Goal: Task Accomplishment & Management: Complete application form

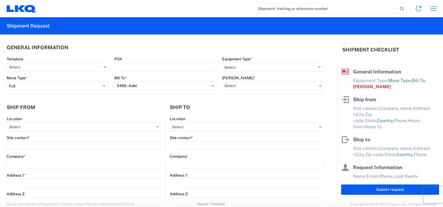
select select "FULL"
select select "US"
select select "LBS"
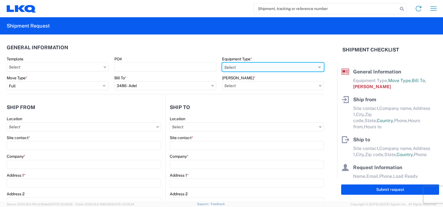
drag, startPoint x: 308, startPoint y: 65, endPoint x: 299, endPoint y: 69, distance: 9.8
click at [308, 65] on select "Select 53’ Dry Van Flatbed Dropdeck (van) Lowboy (flatbed) Rail" at bounding box center [273, 67] width 102 height 9
select select "STDV"
click at [222, 63] on select "Select 53’ Dry Van Flatbed Dropdeck (van) Lowboy (flatbed) Rail" at bounding box center [273, 67] width 102 height 9
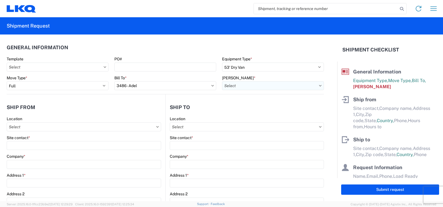
click at [259, 88] on input "[PERSON_NAME] *" at bounding box center [273, 85] width 102 height 9
click at [249, 101] on input at bounding box center [269, 99] width 91 height 9
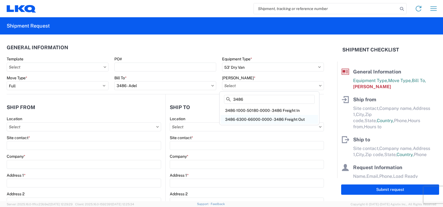
type input "3486"
click at [288, 120] on div "3486-6300-66000-0000 - 3486 Freight Out" at bounding box center [268, 119] width 97 height 9
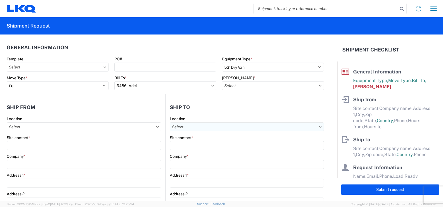
type input "3486-6300-66000-0000 - 3486 Freight Out"
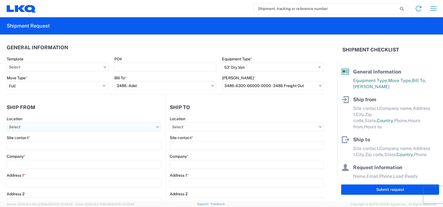
click at [42, 123] on input "Location" at bounding box center [84, 126] width 154 height 9
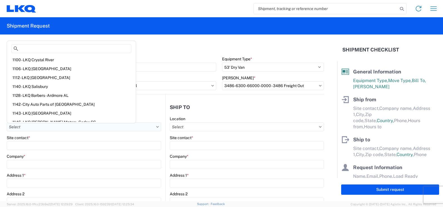
click at [71, 129] on input "Location" at bounding box center [84, 126] width 154 height 9
click at [29, 48] on input at bounding box center [71, 48] width 120 height 9
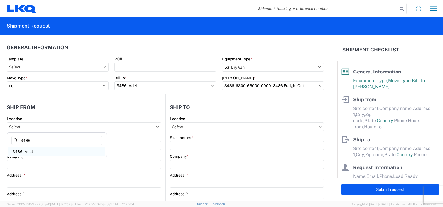
type input "3486"
click at [50, 154] on div "3486 - Adel" at bounding box center [56, 151] width 97 height 9
type input "3486 - Adel"
type input "FinishMaster Adel"
type input "[STREET_ADDRESS]"
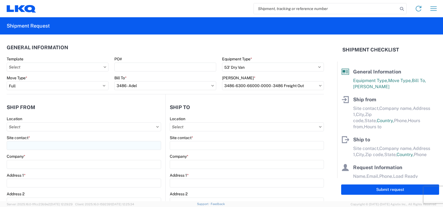
type input "Adel"
type input "31620"
select select "GA"
type input "00:00"
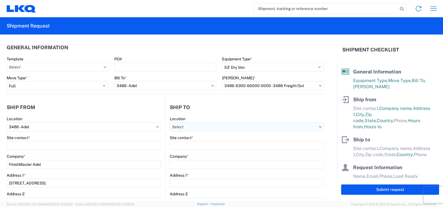
scroll to position [28, 0]
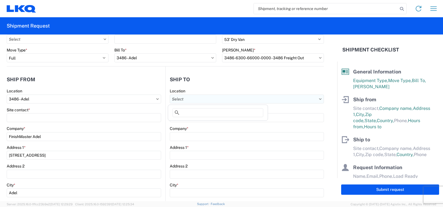
click at [210, 99] on input "Location" at bounding box center [247, 99] width 154 height 9
type input "3086"
click at [207, 123] on div "3086 - [GEOGRAPHIC_DATA] (086)" at bounding box center [217, 123] width 97 height 9
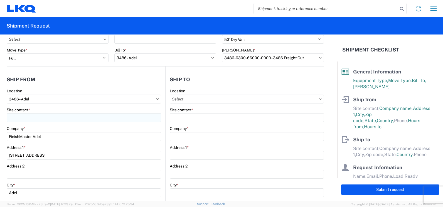
type input "3086 - [GEOGRAPHIC_DATA] (086)"
type input "LKQ Corporation"
type input "[STREET_ADDRESS]"
type input "Orlando"
type input "32805"
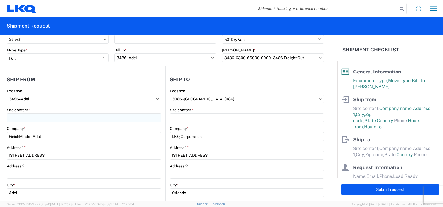
select select "US"
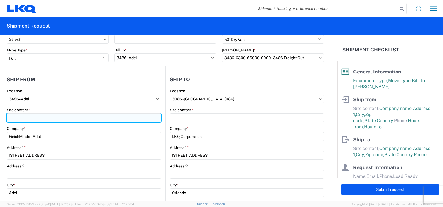
click at [60, 119] on input "Site contact *" at bounding box center [84, 117] width 154 height 9
type input "O"
type input "[PERSON_NAME]"
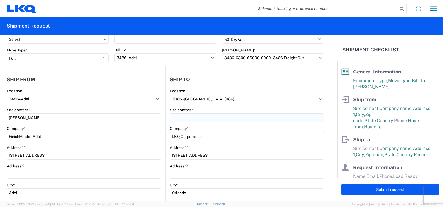
drag, startPoint x: 178, startPoint y: 123, endPoint x: 175, endPoint y: 117, distance: 6.1
click at [175, 119] on agx-form-control-wrapper-v2 "Site contact *" at bounding box center [247, 116] width 154 height 19
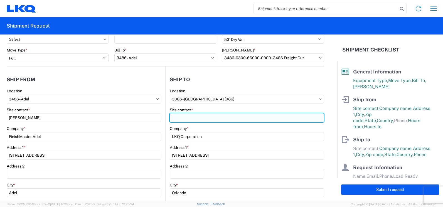
click at [174, 116] on input "Site contact *" at bounding box center [247, 117] width 154 height 9
click at [186, 115] on input "Site contact *" at bounding box center [247, 117] width 154 height 9
click at [185, 115] on input "Site contact *" at bounding box center [247, 117] width 154 height 9
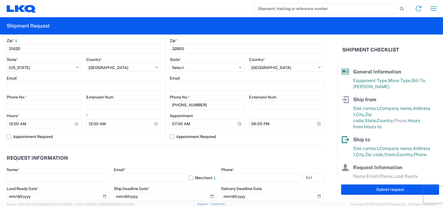
scroll to position [195, 0]
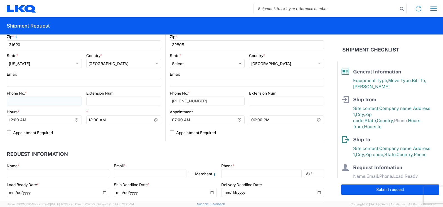
type input "[PERSON_NAME]"
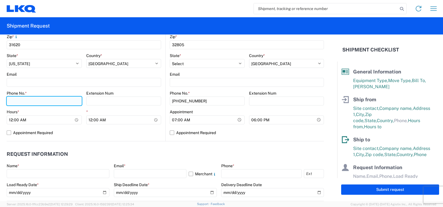
click at [19, 99] on input "Phone No. *" at bounding box center [44, 100] width 75 height 9
type input "33742388"
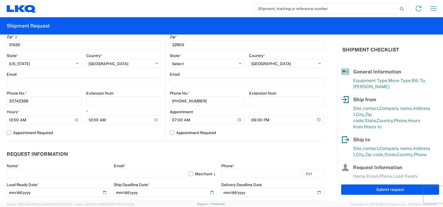
click at [159, 110] on div "*" at bounding box center [123, 111] width 75 height 5
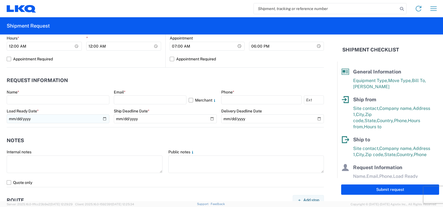
scroll to position [278, 0]
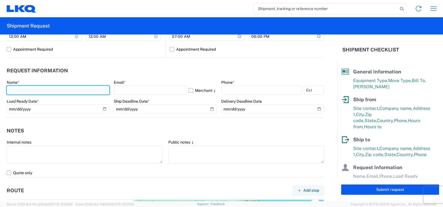
click at [66, 90] on input "text" at bounding box center [58, 90] width 103 height 9
click at [49, 86] on input "text" at bounding box center [58, 90] width 103 height 9
click at [39, 90] on input "text" at bounding box center [58, 90] width 103 height 9
type input "j"
type input "[PERSON_NAME]"
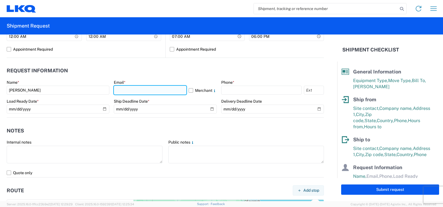
click at [122, 89] on input "text" at bounding box center [150, 90] width 72 height 9
type input "[EMAIL_ADDRESS][DOMAIN_NAME]"
click at [143, 65] on header "Request Information" at bounding box center [165, 71] width 317 height 13
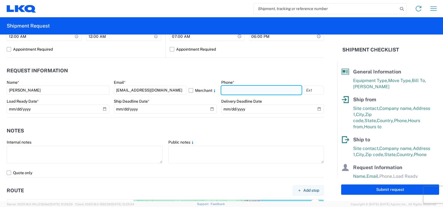
click at [229, 90] on input "text" at bounding box center [261, 90] width 80 height 9
type input "3"
type input "3374232388"
click at [250, 67] on header "Request Information" at bounding box center [165, 71] width 317 height 13
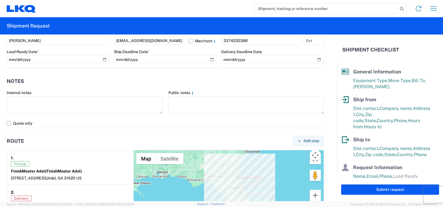
scroll to position [334, 0]
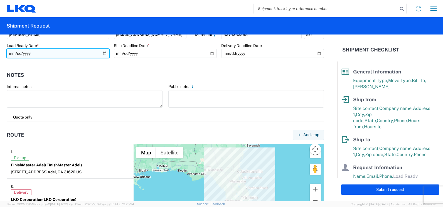
click at [101, 54] on input "date" at bounding box center [58, 53] width 103 height 9
type input "[DATE]"
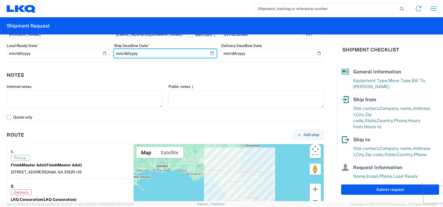
click at [207, 53] on input "date" at bounding box center [165, 53] width 103 height 9
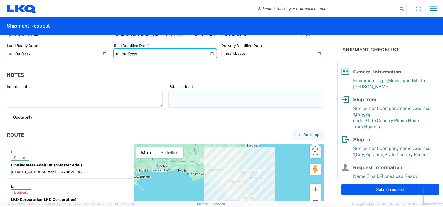
type input "[DATE]"
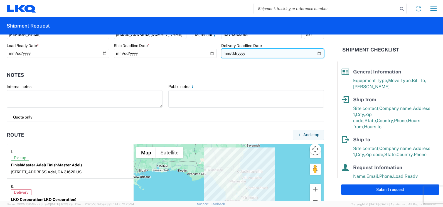
click at [313, 52] on input "date" at bounding box center [272, 53] width 103 height 9
type input "[DATE]"
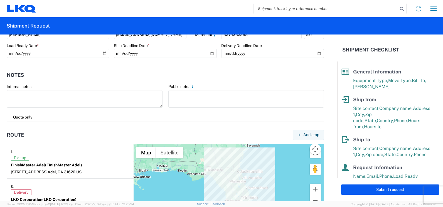
click at [228, 68] on agx-notes "Notes Internal notes Public notes Quote only" at bounding box center [165, 92] width 317 height 60
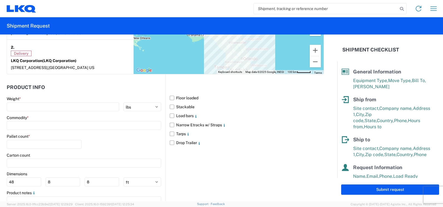
scroll to position [473, 0]
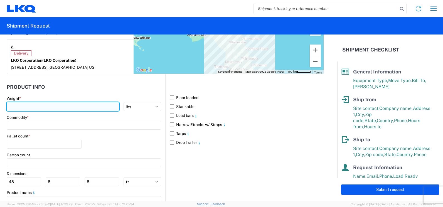
click at [31, 103] on input "number" at bounding box center [63, 106] width 112 height 9
type input "35000"
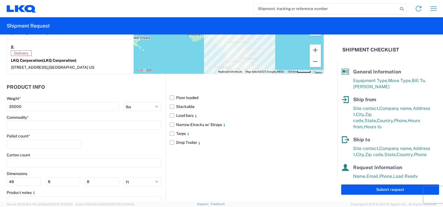
click at [129, 95] on agx-form-section "Product Info Weight * 35000 kgs lbs Commodity * Pallet count * Carton count Dim…" at bounding box center [86, 150] width 158 height 138
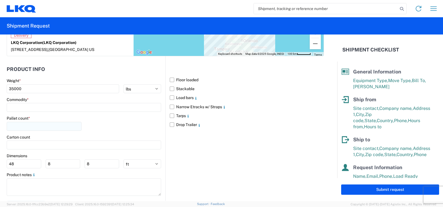
scroll to position [500, 0]
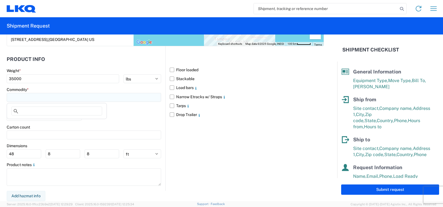
click at [21, 93] on input at bounding box center [84, 97] width 154 height 9
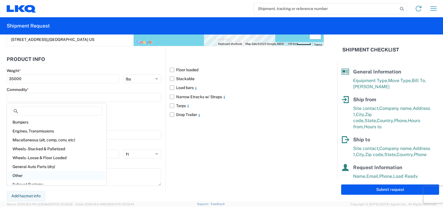
click at [64, 175] on div "Other" at bounding box center [56, 175] width 97 height 9
type input "Other"
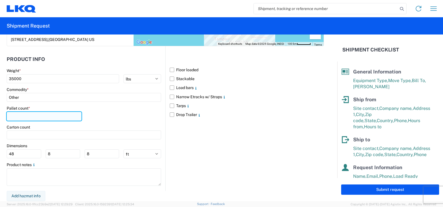
click at [59, 118] on input "number" at bounding box center [44, 116] width 75 height 9
drag, startPoint x: 35, startPoint y: 114, endPoint x: 10, endPoint y: 118, distance: 25.4
click at [10, 118] on input "200" at bounding box center [44, 116] width 75 height 9
type input "26"
click at [11, 129] on label "Carton count" at bounding box center [18, 127] width 23 height 5
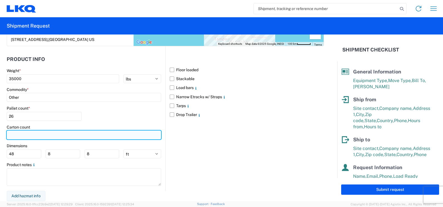
drag, startPoint x: 11, startPoint y: 129, endPoint x: 11, endPoint y: 132, distance: 3.2
click at [11, 132] on input "number" at bounding box center [84, 134] width 154 height 9
type input "200"
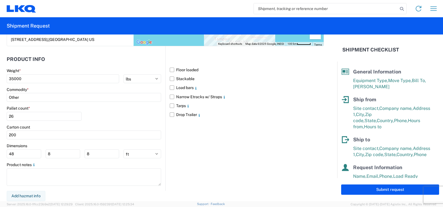
click at [146, 110] on div "Pallet count * 26" at bounding box center [84, 115] width 154 height 19
click at [204, 166] on div "Floor loaded Stackable Load bars Narrow Etracks w/ Straps Tarps Drop Trailer" at bounding box center [244, 118] width 158 height 144
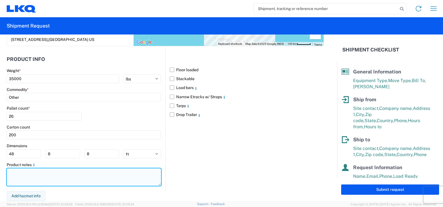
click at [70, 173] on textarea at bounding box center [84, 177] width 154 height 18
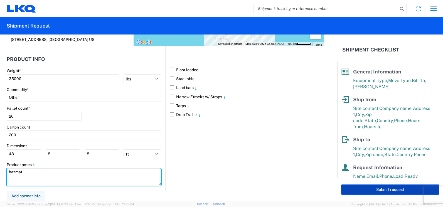
type textarea "hazmat"
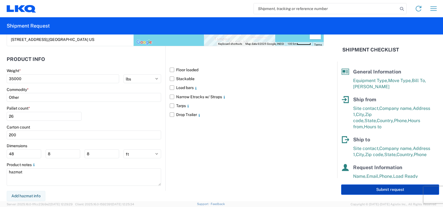
click at [384, 192] on button "Submit request" at bounding box center [390, 189] width 98 height 10
select select "US"
